Goal: Check status: Check status

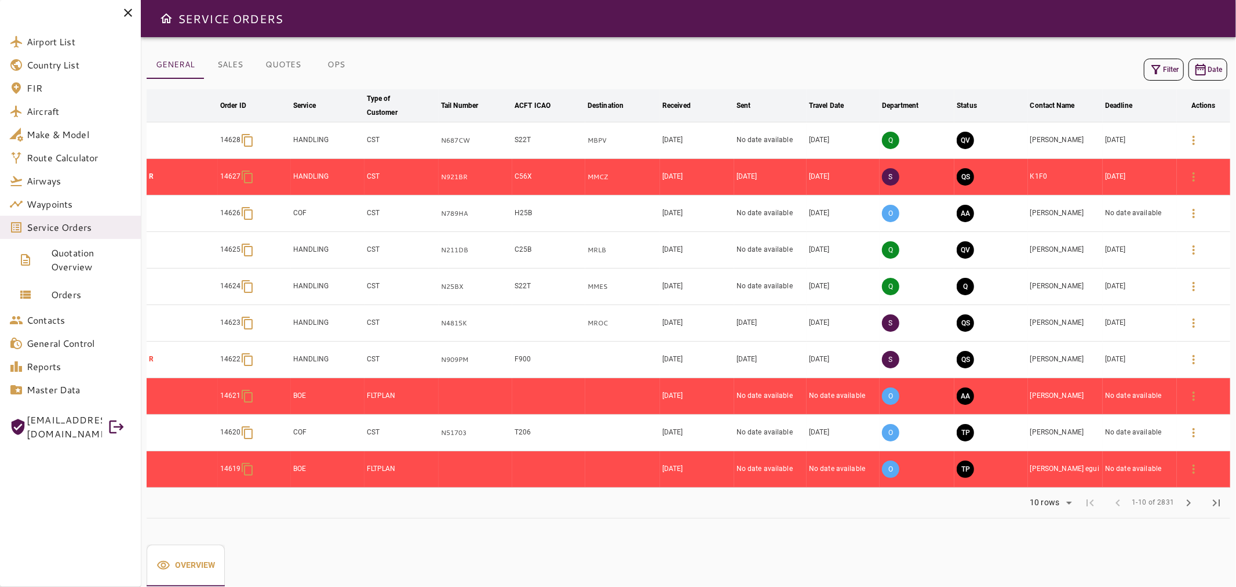
click at [560, 176] on td "C56X" at bounding box center [548, 177] width 73 height 37
drag, startPoint x: 485, startPoint y: 181, endPoint x: 416, endPoint y: 184, distance: 69.1
click at [416, 184] on tr "R 14627 HANDLING CST N921BR C56X MMCZ [DATE] [DATE] [DATE] S QS K1F0 [DATE]" at bounding box center [689, 177] width 1084 height 37
copy tr "N921BR"
drag, startPoint x: 483, startPoint y: 188, endPoint x: 477, endPoint y: 176, distance: 13.2
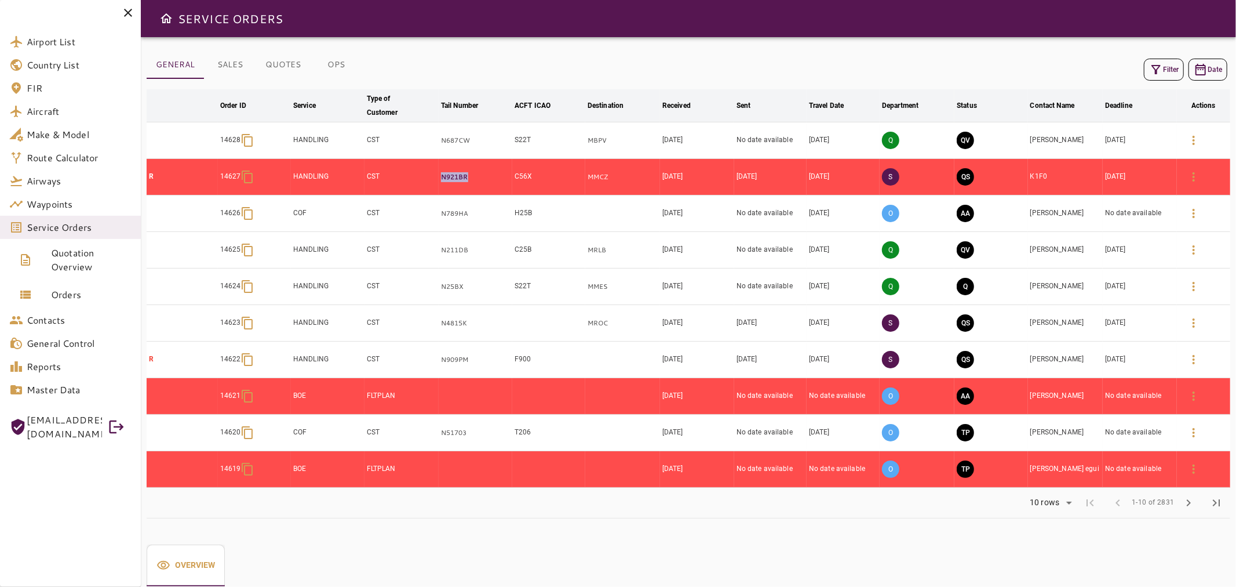
click at [483, 187] on td "N921BR" at bounding box center [476, 177] width 74 height 37
click at [830, 180] on td "[DATE]" at bounding box center [843, 177] width 73 height 37
drag, startPoint x: 477, startPoint y: 179, endPoint x: 429, endPoint y: 189, distance: 48.7
click at [429, 189] on tr "R 14627 HANDLING CST N921BR C56X MMCZ [DATE] [DATE] [DATE] S QS K1F0 [DATE]" at bounding box center [689, 177] width 1084 height 37
copy tr "N921BR"
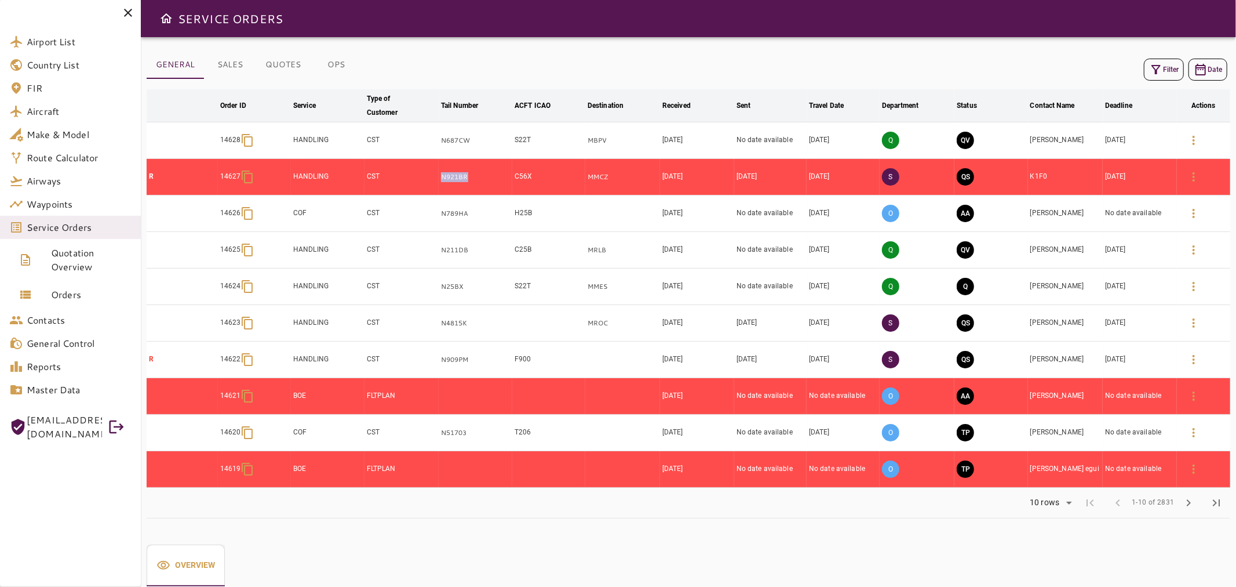
click at [126, 15] on icon at bounding box center [128, 13] width 8 height 8
